Goal: Information Seeking & Learning: Learn about a topic

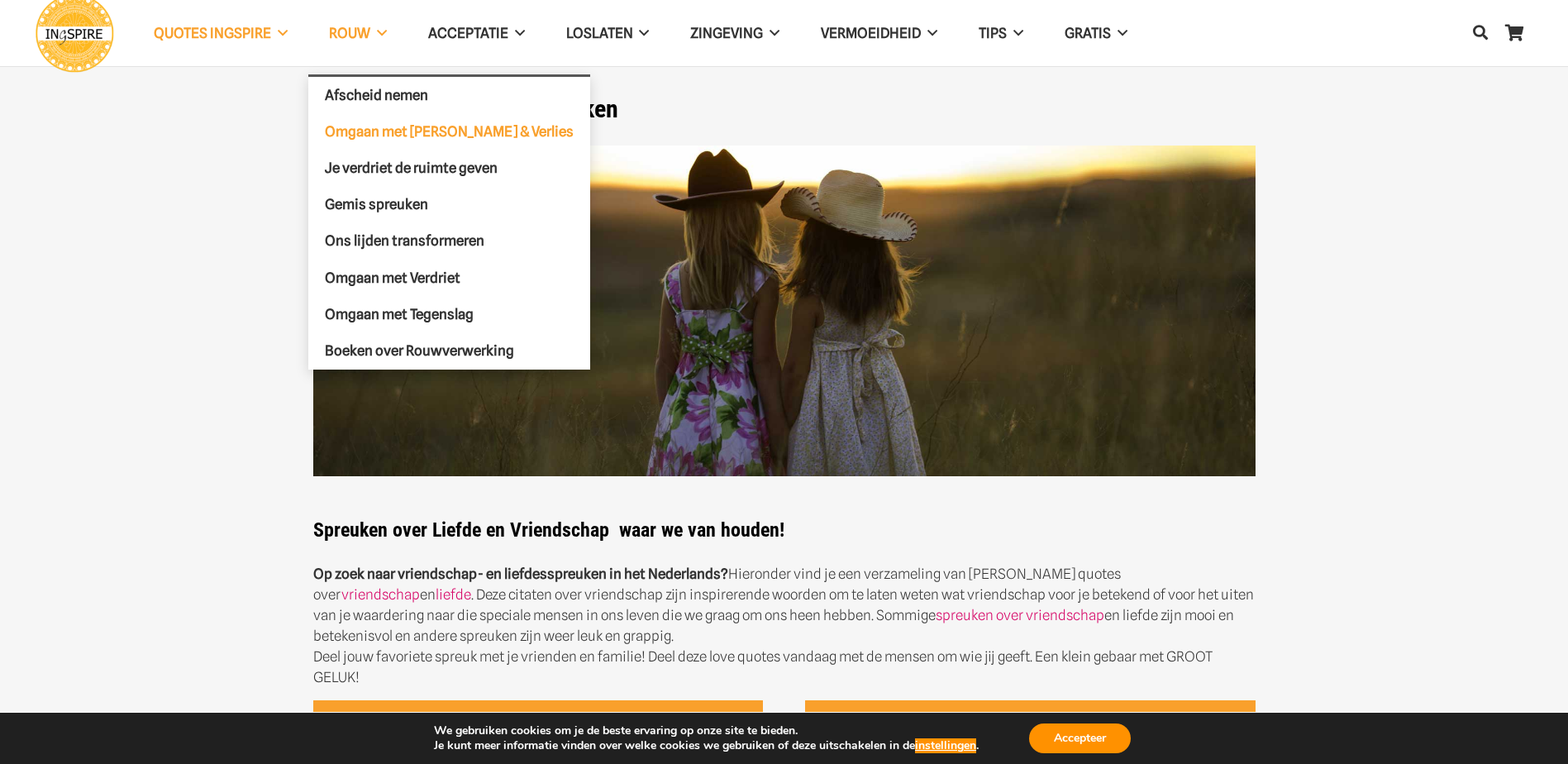
click at [367, 127] on span "Omgaan met [PERSON_NAME] & Verlies" at bounding box center [449, 130] width 249 height 16
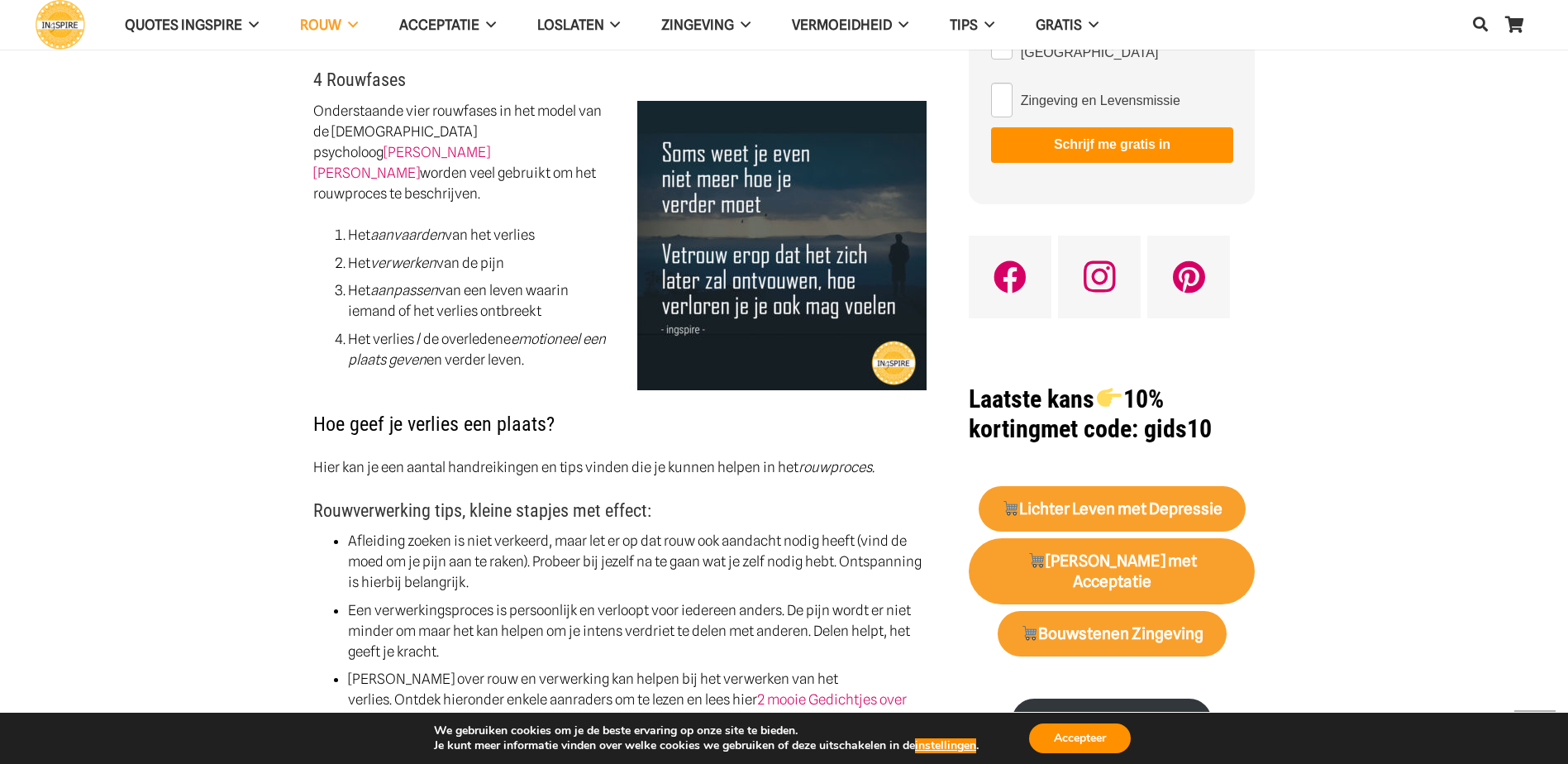
scroll to position [910, 0]
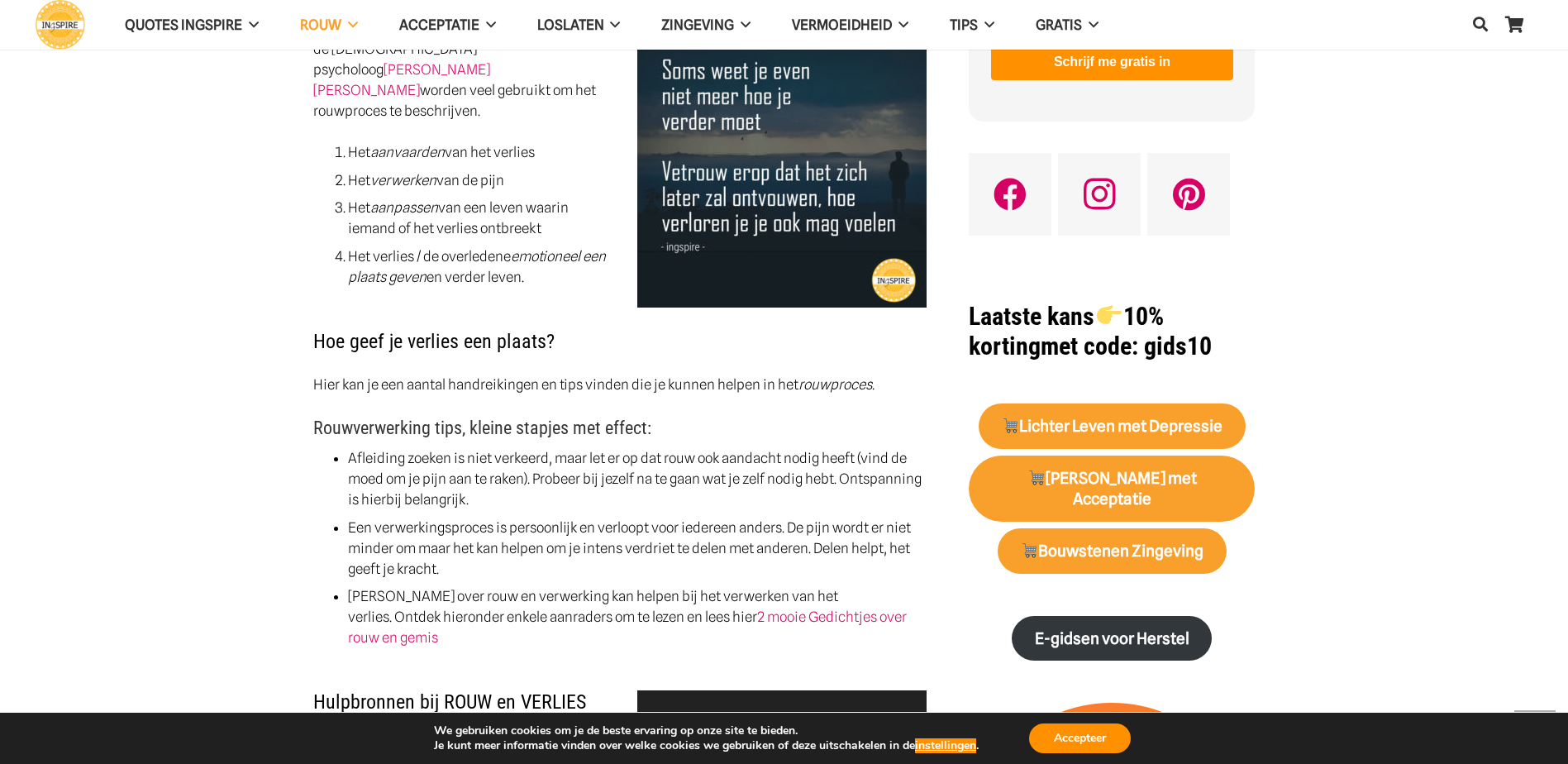
drag, startPoint x: 444, startPoint y: 547, endPoint x: 405, endPoint y: 511, distance: 53.1
click at [405, 518] on li "Een verwerkingsproces is persoonlijk en verloopt voor iedereen anders. De pijn …" at bounding box center [637, 549] width 579 height 62
